Goal: Task Accomplishment & Management: Manage account settings

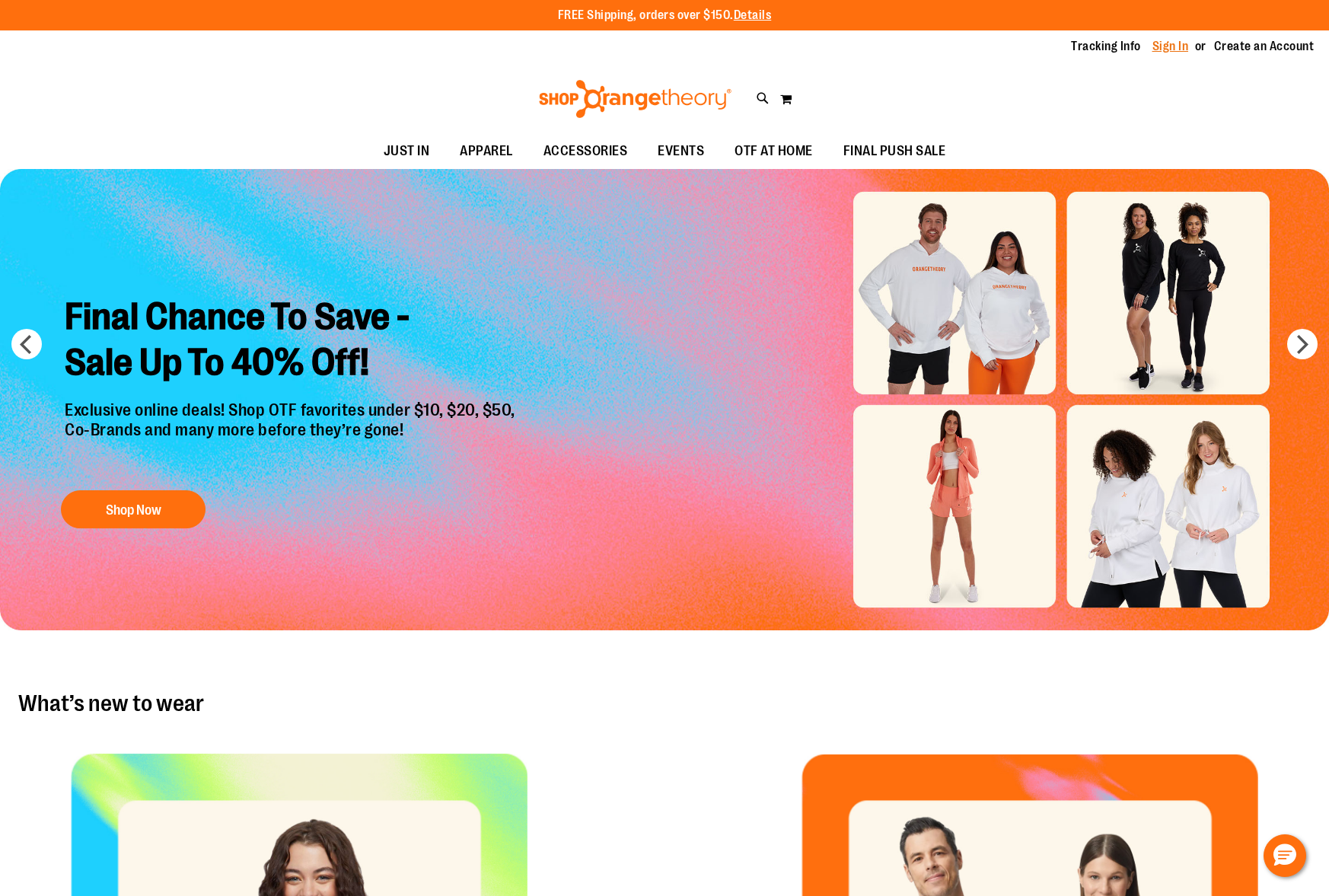
click at [1173, 47] on link "Sign In" at bounding box center [1171, 46] width 37 height 17
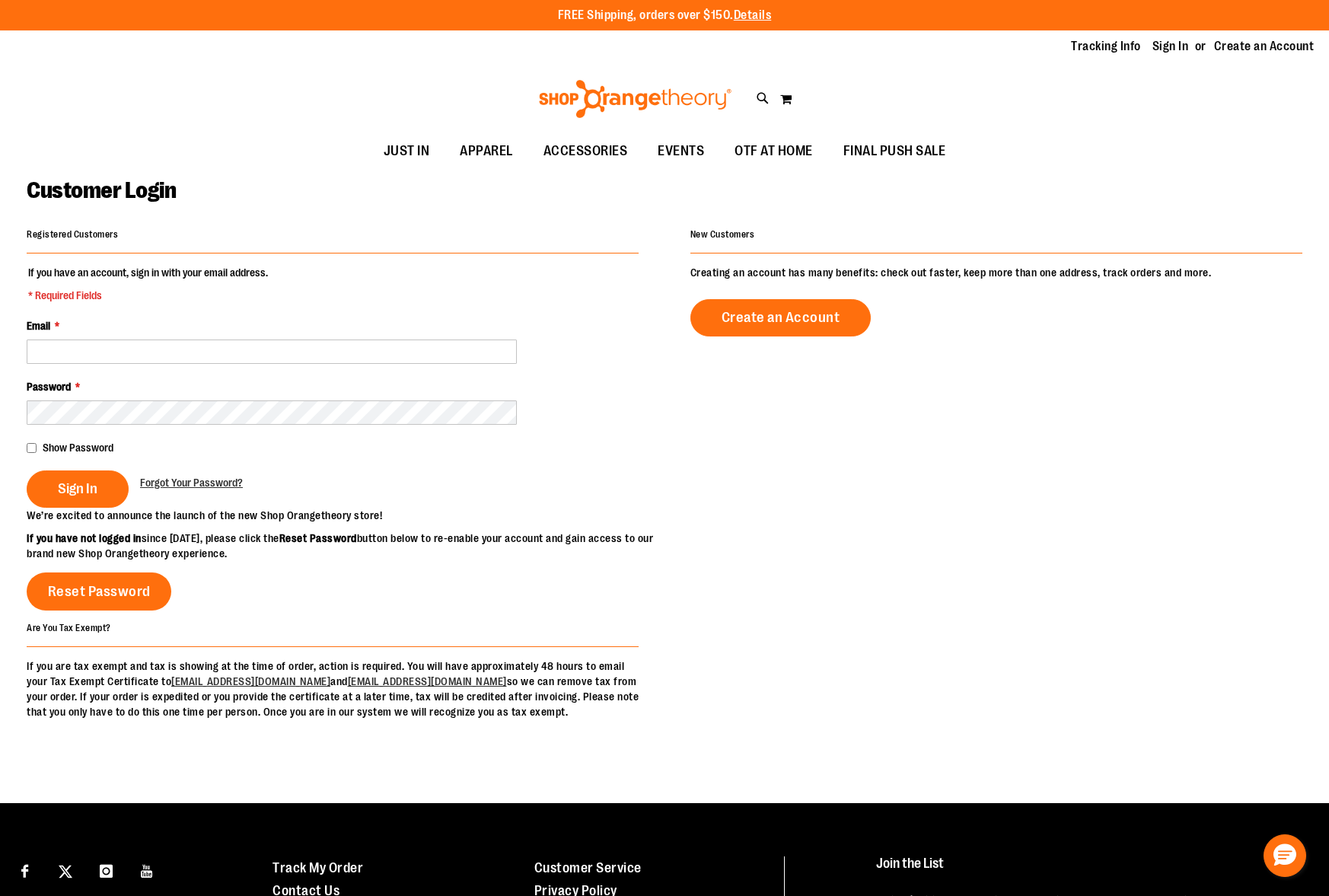
click at [98, 353] on input "Email *" at bounding box center [272, 352] width 490 height 24
type input "**********"
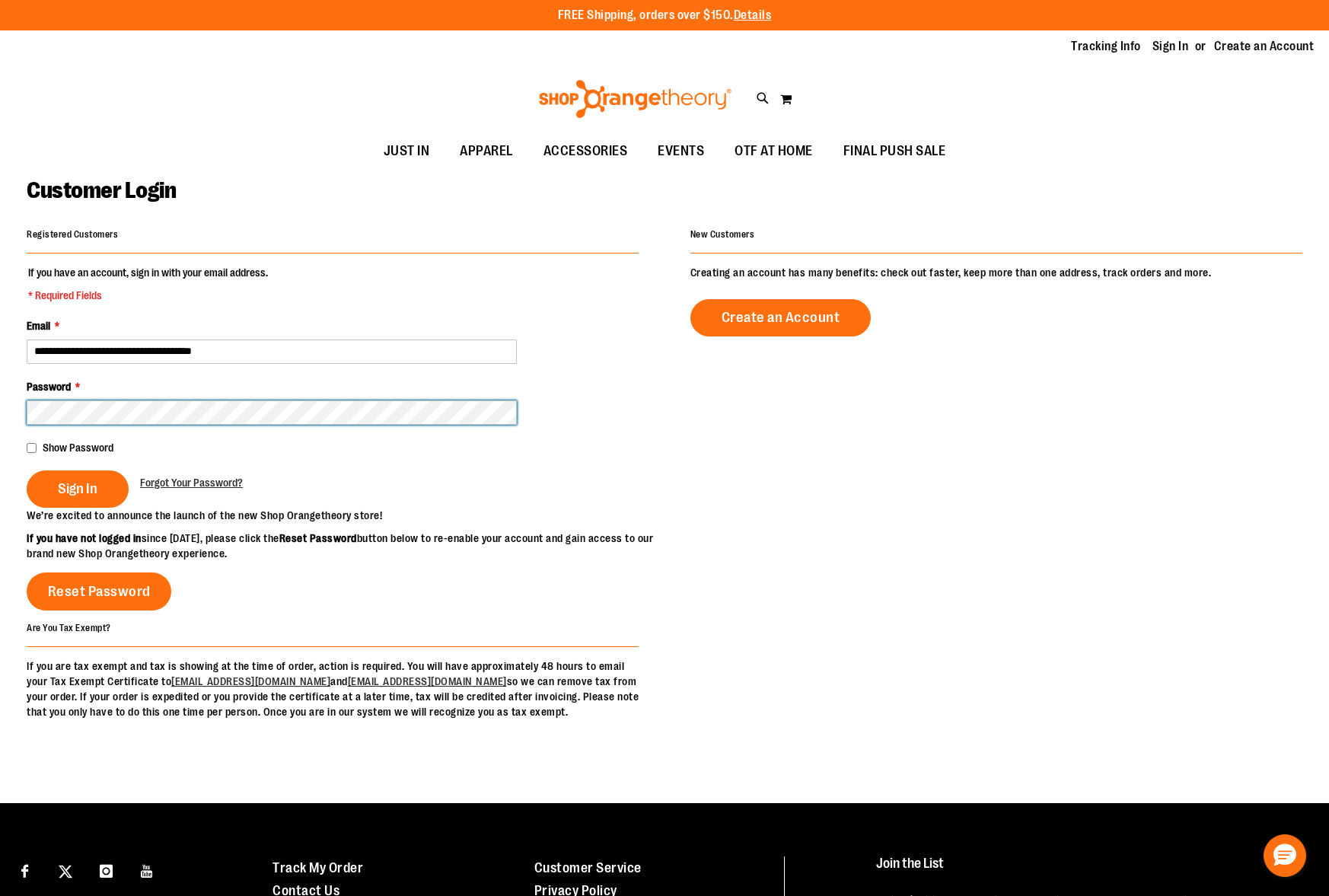
click at [27, 471] on button "Sign In" at bounding box center [77, 489] width 102 height 37
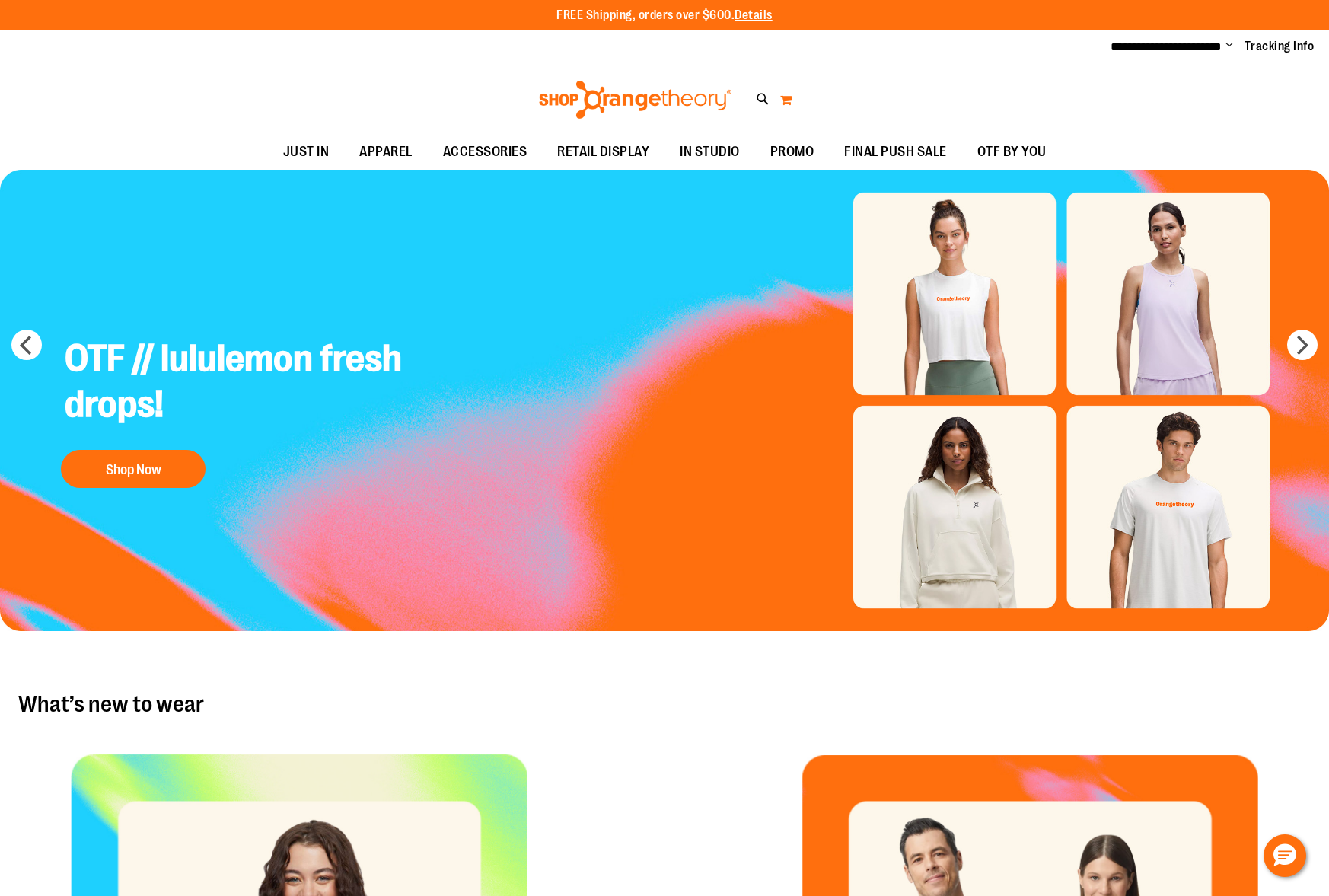
click at [787, 100] on button "My Cart 0" at bounding box center [786, 99] width 13 height 24
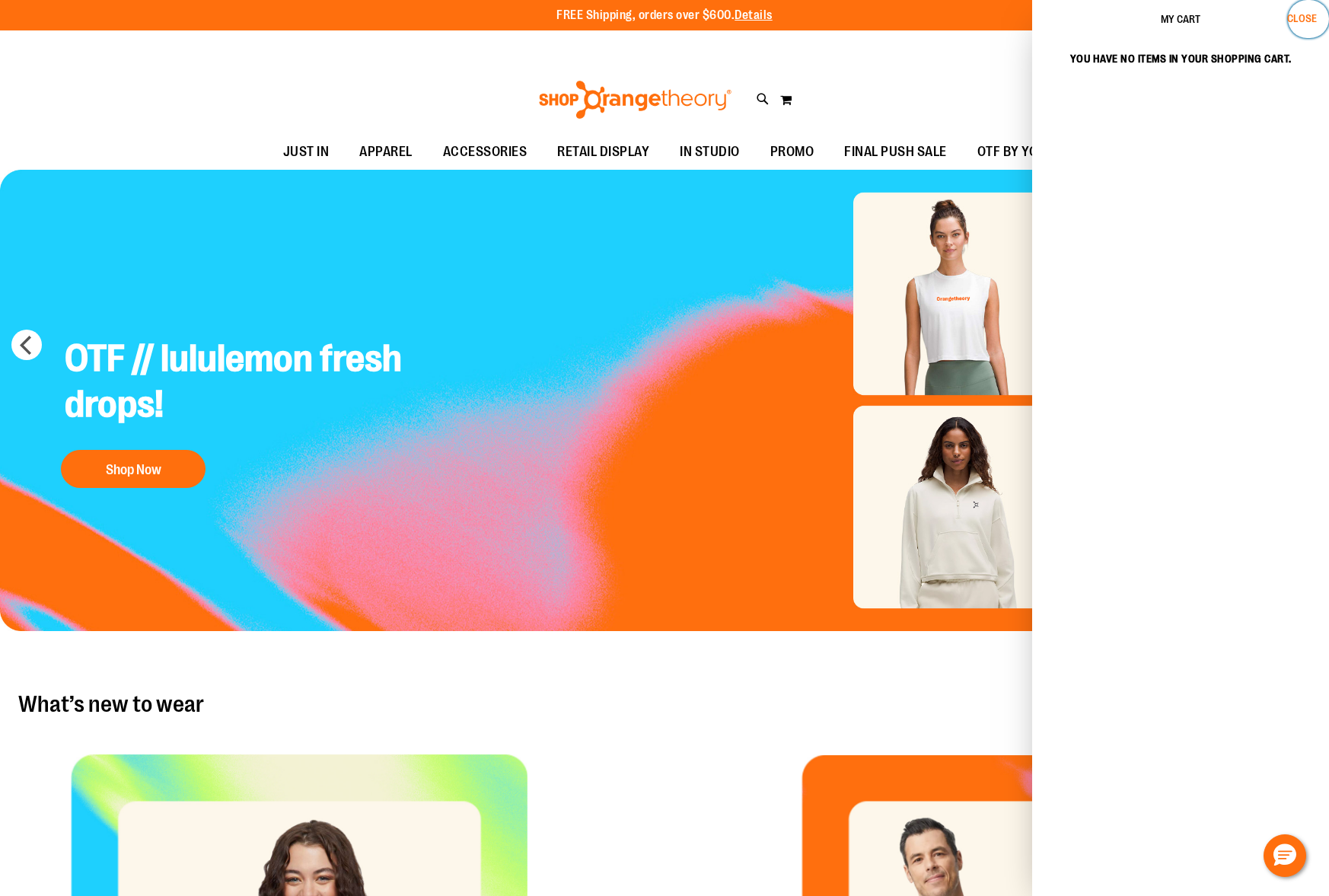
click at [1296, 22] on span "Close" at bounding box center [1302, 17] width 29 height 12
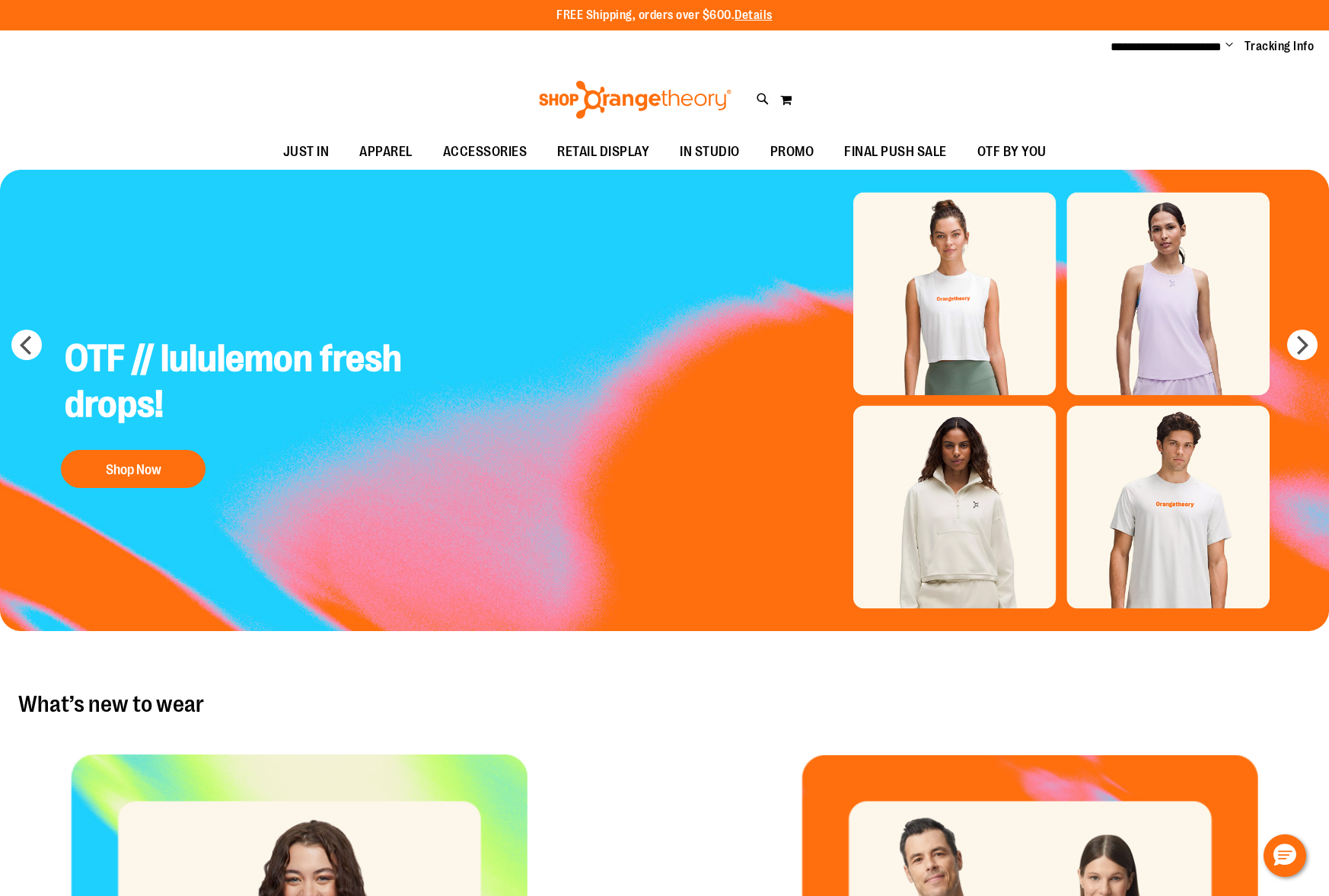
click at [938, 66] on div "Toggle Nav Search Popular Suggestions Advanced Search" at bounding box center [664, 99] width 1329 height 70
drag, startPoint x: 950, startPoint y: 75, endPoint x: 949, endPoint y: 65, distance: 10.0
click at [950, 74] on div "Toggle Nav Search Popular Suggestions Advanced Search" at bounding box center [664, 99] width 1329 height 70
click at [838, 76] on div "Toggle Nav Search Popular Suggestions Advanced Search" at bounding box center [664, 99] width 1329 height 70
